Goal: Information Seeking & Learning: Learn about a topic

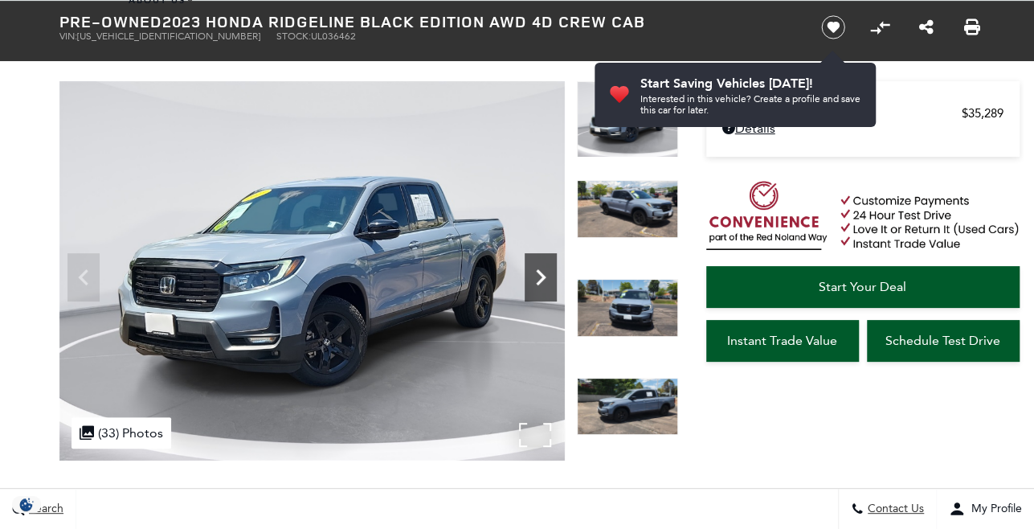
click at [539, 276] on icon "Next" at bounding box center [541, 277] width 32 height 32
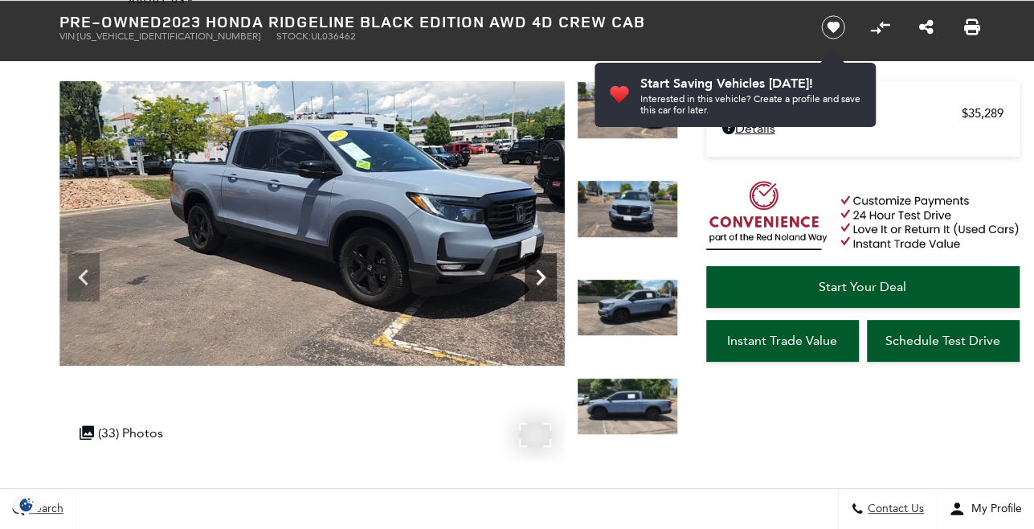
click at [539, 276] on icon "Next" at bounding box center [541, 277] width 32 height 32
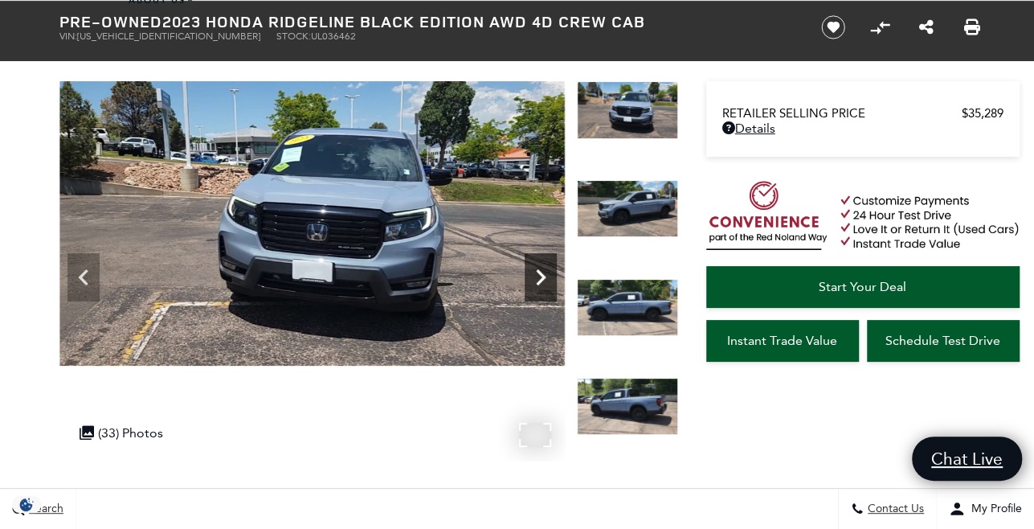
click at [539, 276] on icon "Next" at bounding box center [541, 277] width 32 height 32
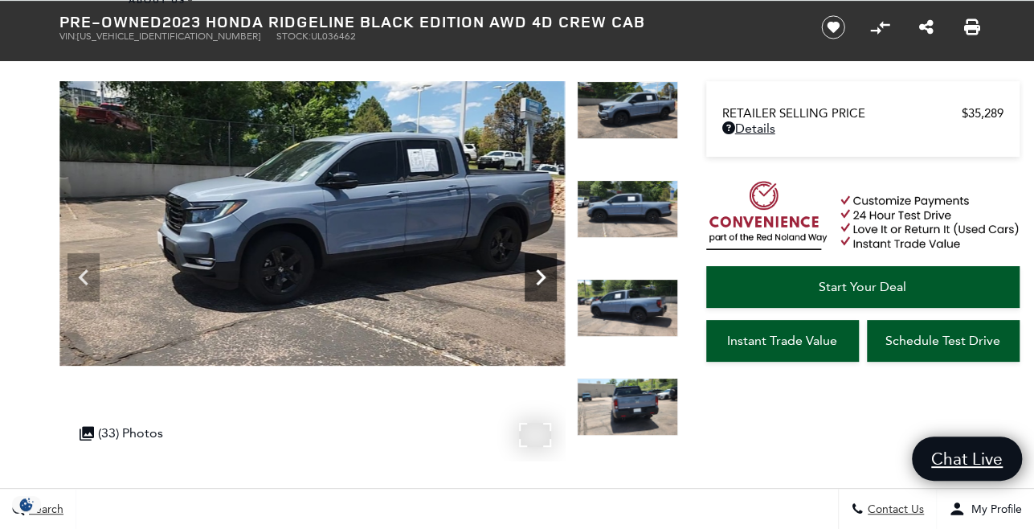
click at [538, 275] on icon "Next" at bounding box center [541, 277] width 32 height 32
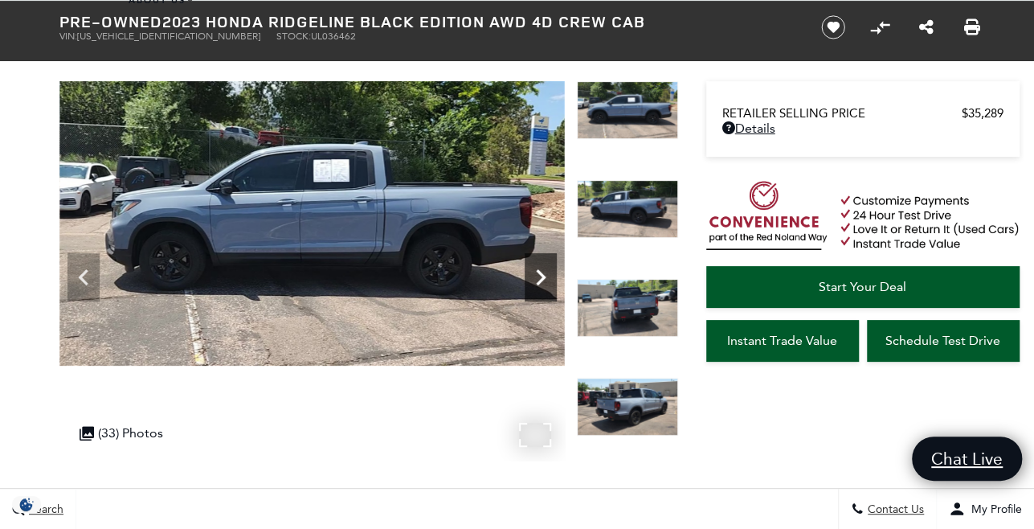
click at [538, 275] on icon "Next" at bounding box center [541, 277] width 32 height 32
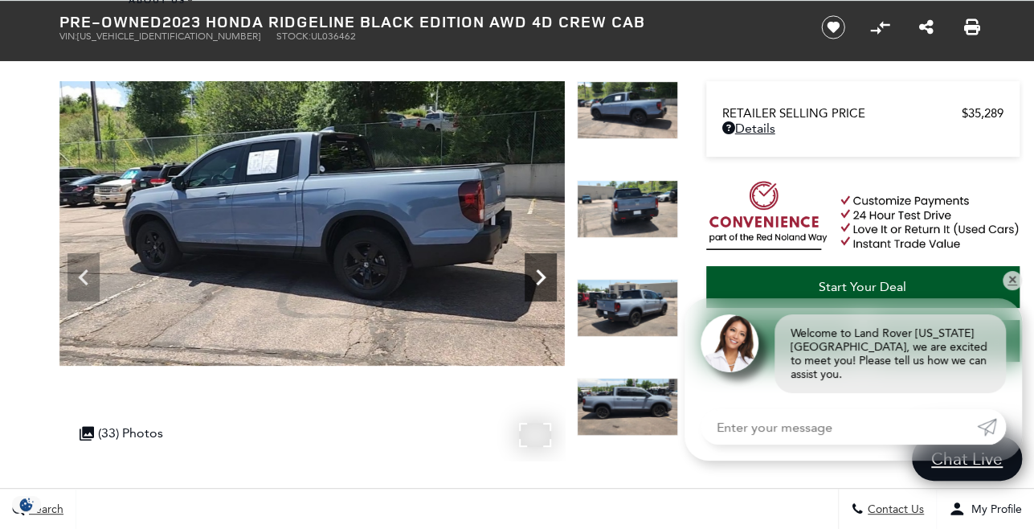
click at [538, 275] on icon "Next" at bounding box center [541, 277] width 32 height 32
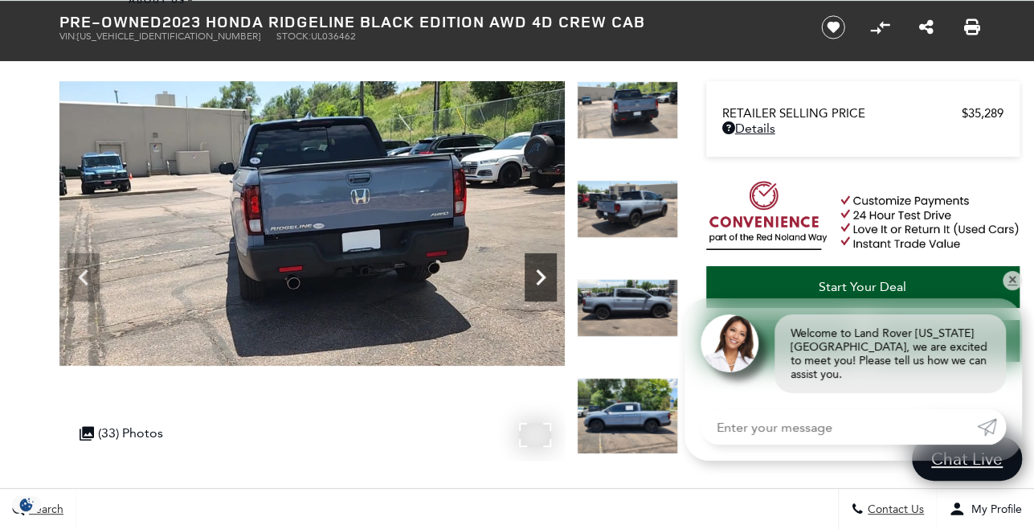
click at [538, 275] on icon "Next" at bounding box center [541, 277] width 32 height 32
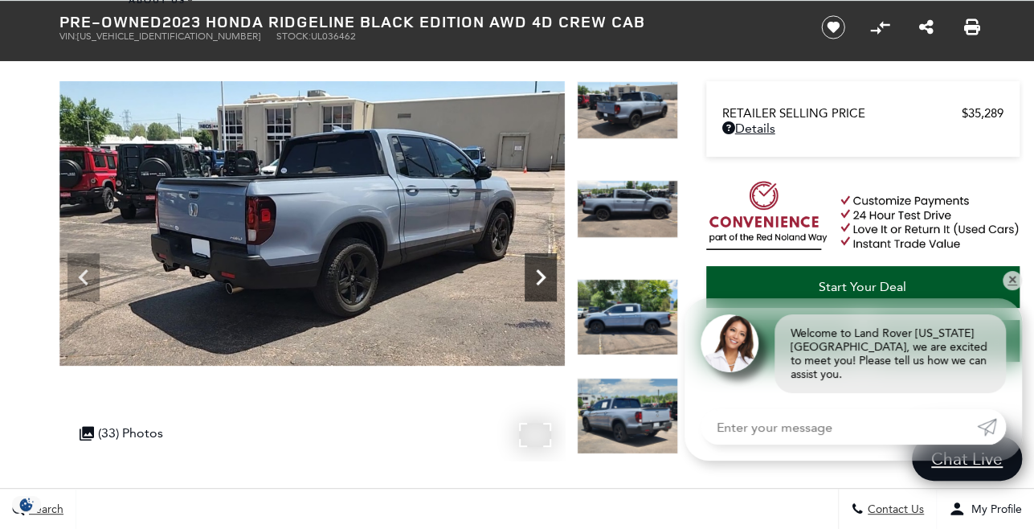
click at [538, 275] on icon "Next" at bounding box center [541, 277] width 32 height 32
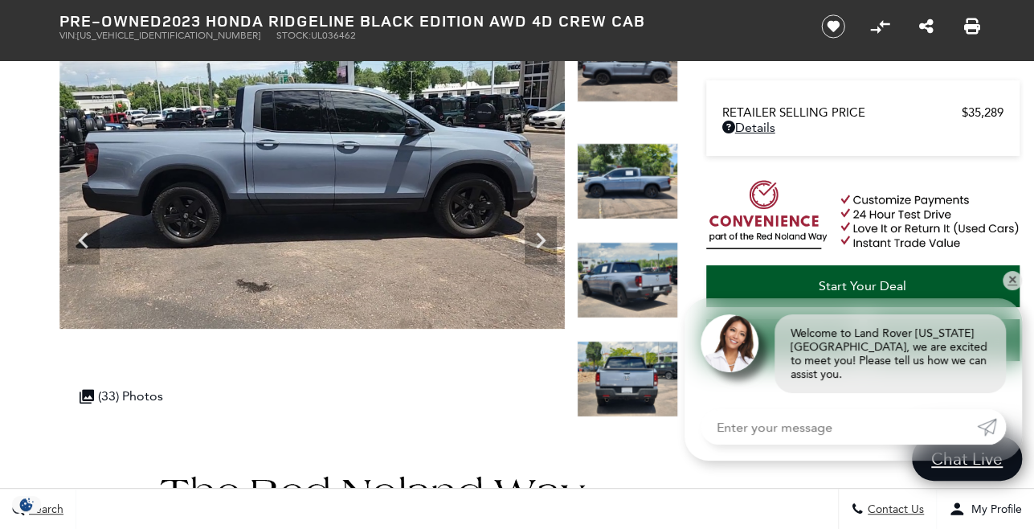
scroll to position [76, 0]
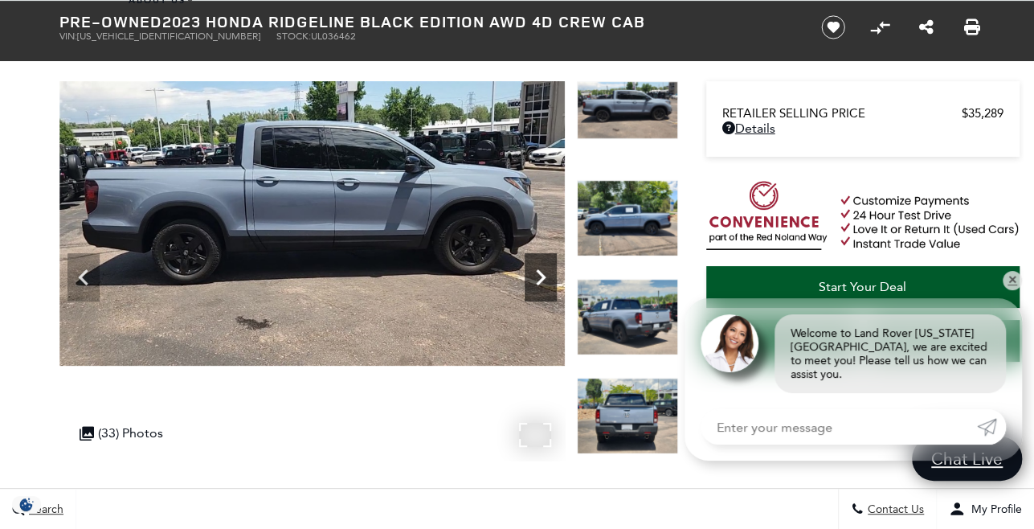
click at [545, 270] on icon "Next" at bounding box center [541, 277] width 32 height 32
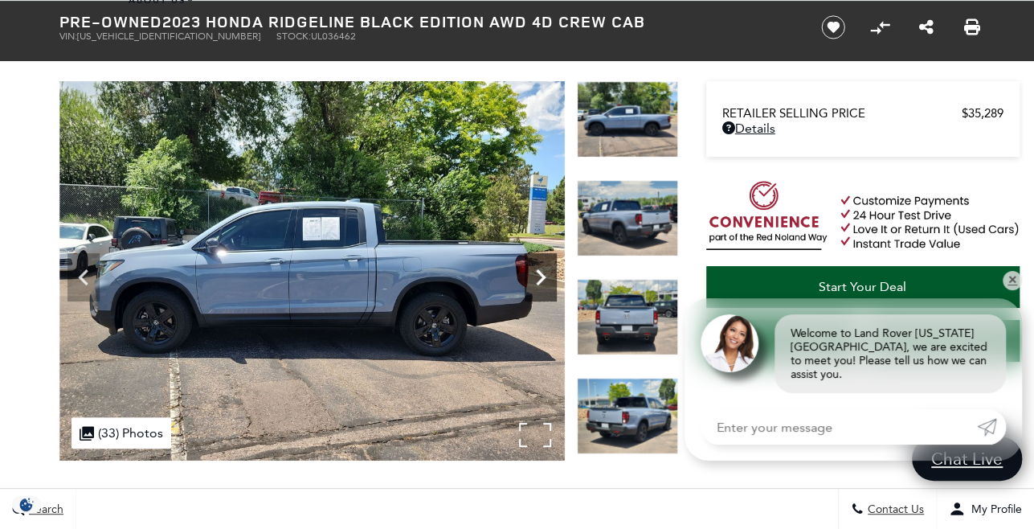
click at [542, 273] on icon "Next" at bounding box center [541, 277] width 32 height 32
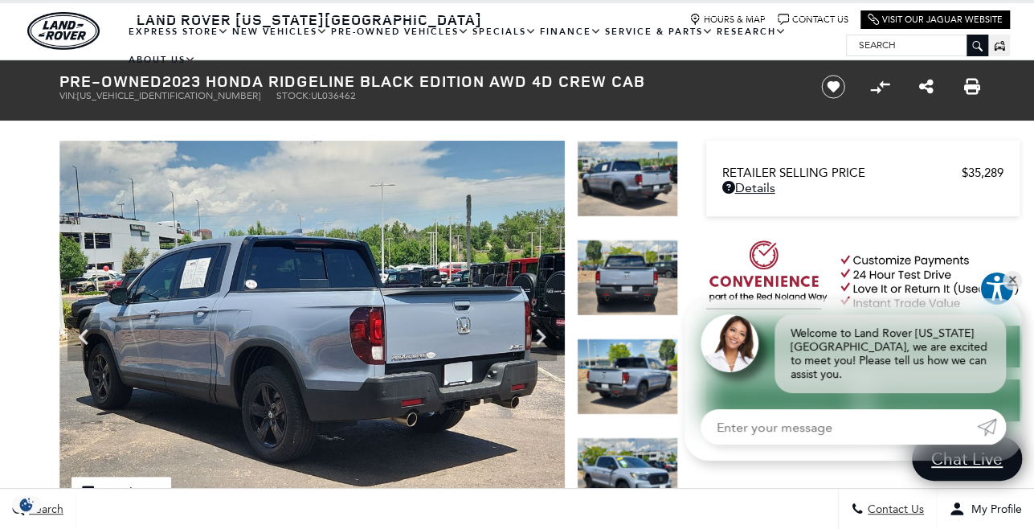
scroll to position [0, 0]
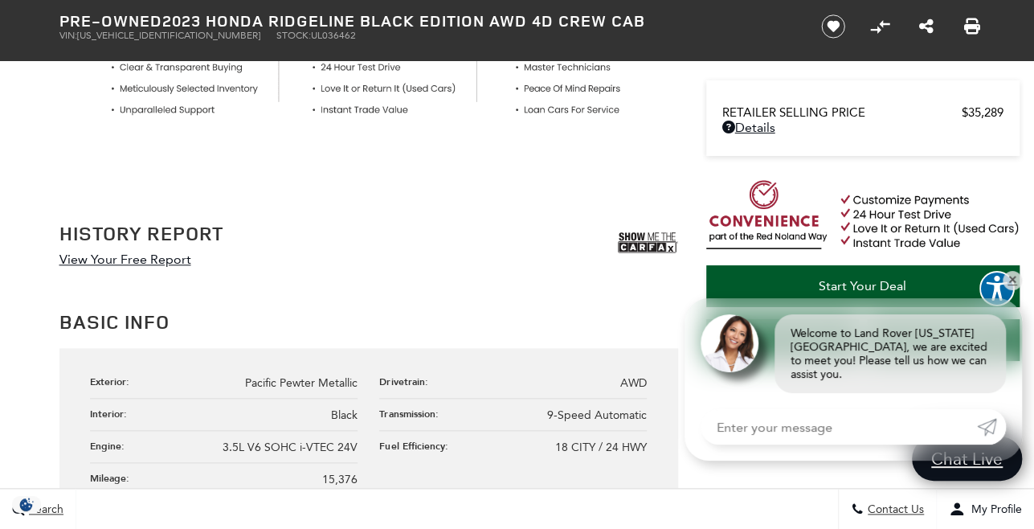
scroll to position [765, 0]
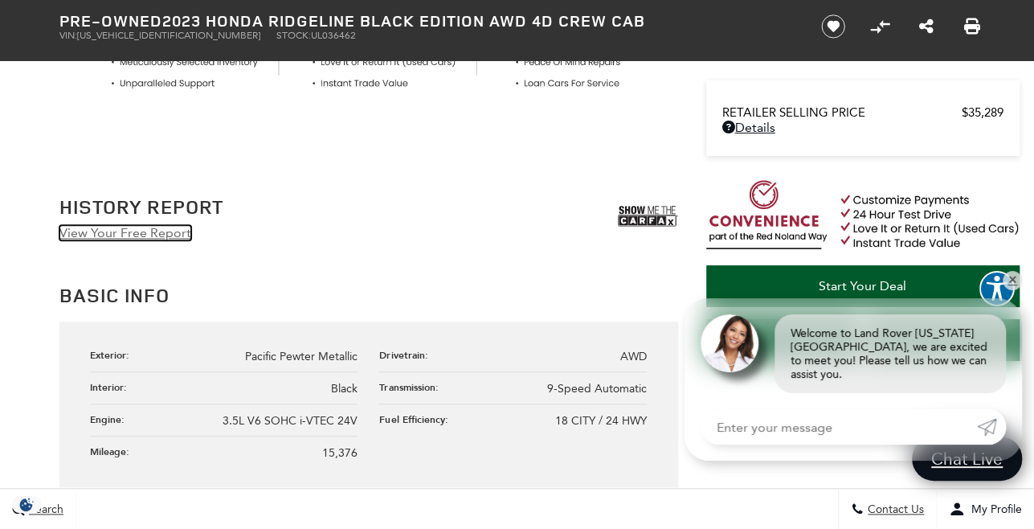
click at [137, 228] on link "View Your Free Report" at bounding box center [125, 232] width 132 height 15
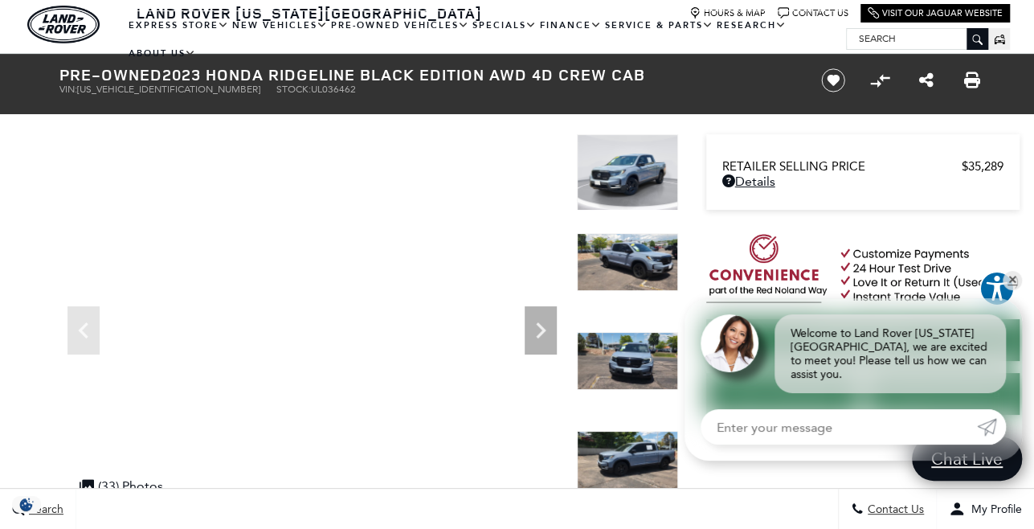
scroll to position [0, 0]
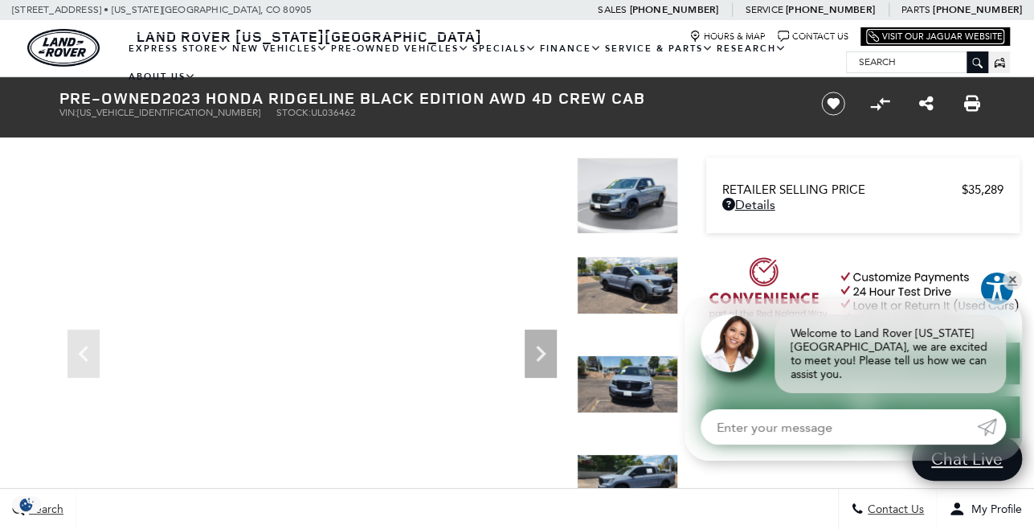
click at [928, 33] on link "Link Icon Visit Our Jaguar Website" at bounding box center [935, 37] width 135 height 12
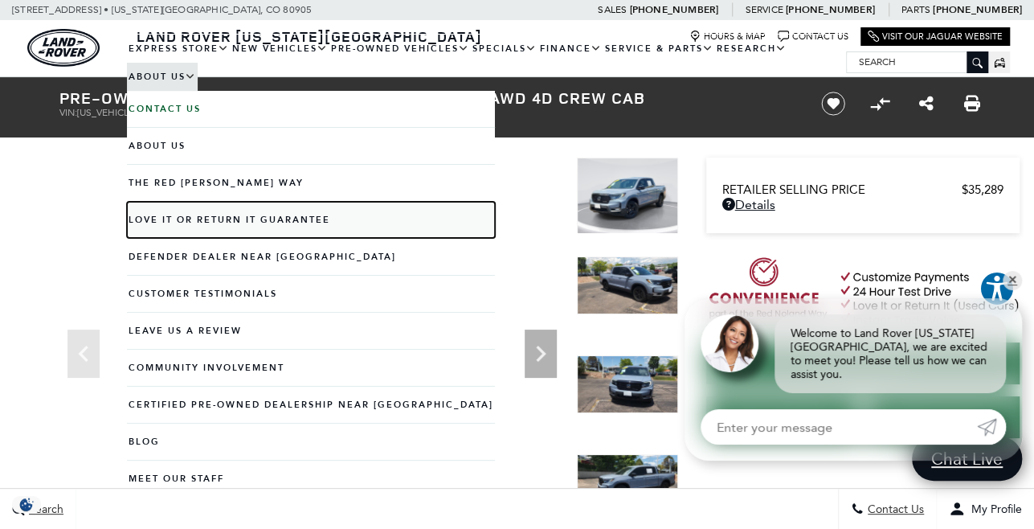
click at [311, 219] on link "Love It or Return It Guarantee" at bounding box center [311, 220] width 368 height 36
